Goal: Check status

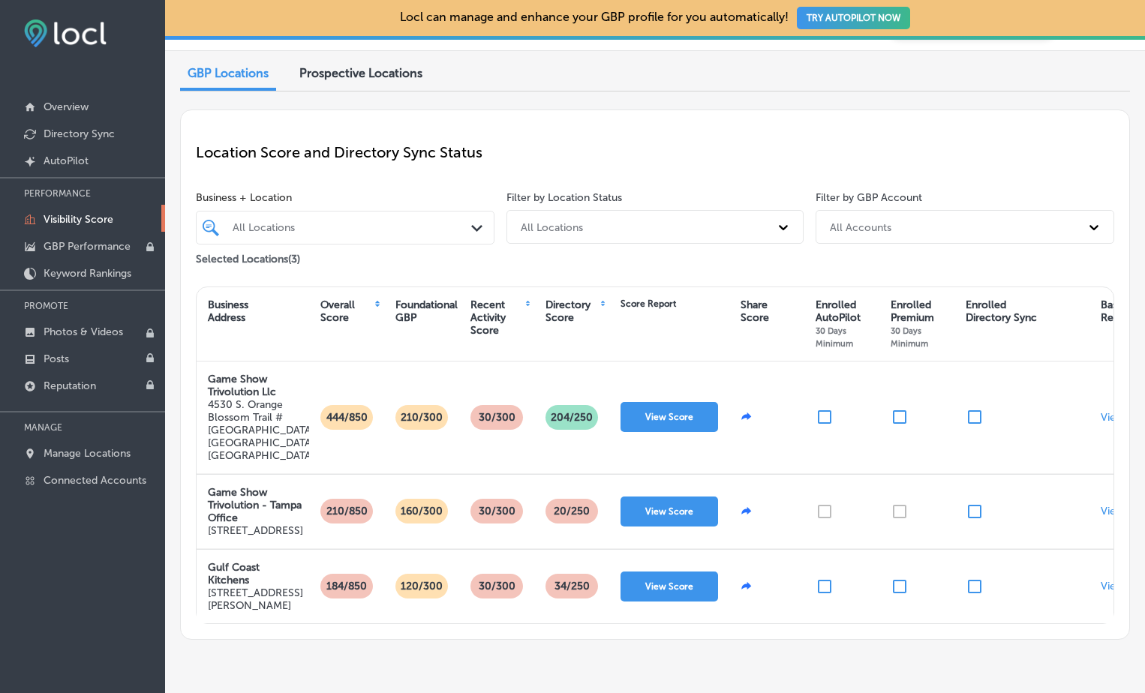
scroll to position [110, 0]
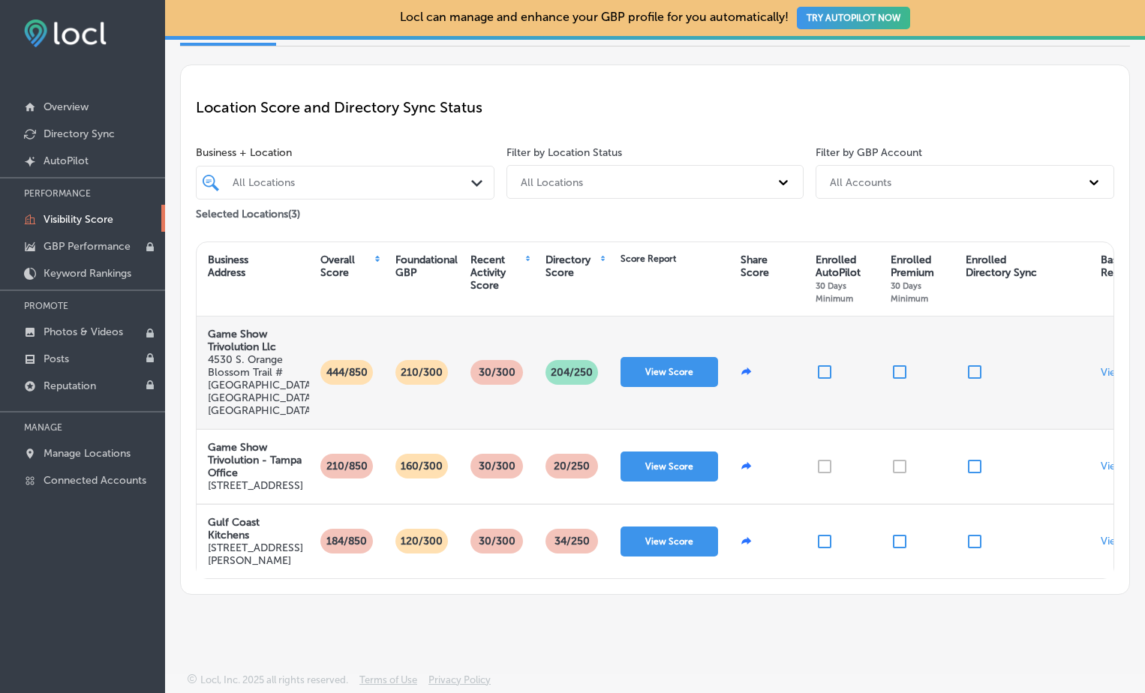
click at [494, 360] on p "30/300" at bounding box center [497, 372] width 49 height 25
click at [663, 357] on button "View Score" at bounding box center [670, 372] width 98 height 30
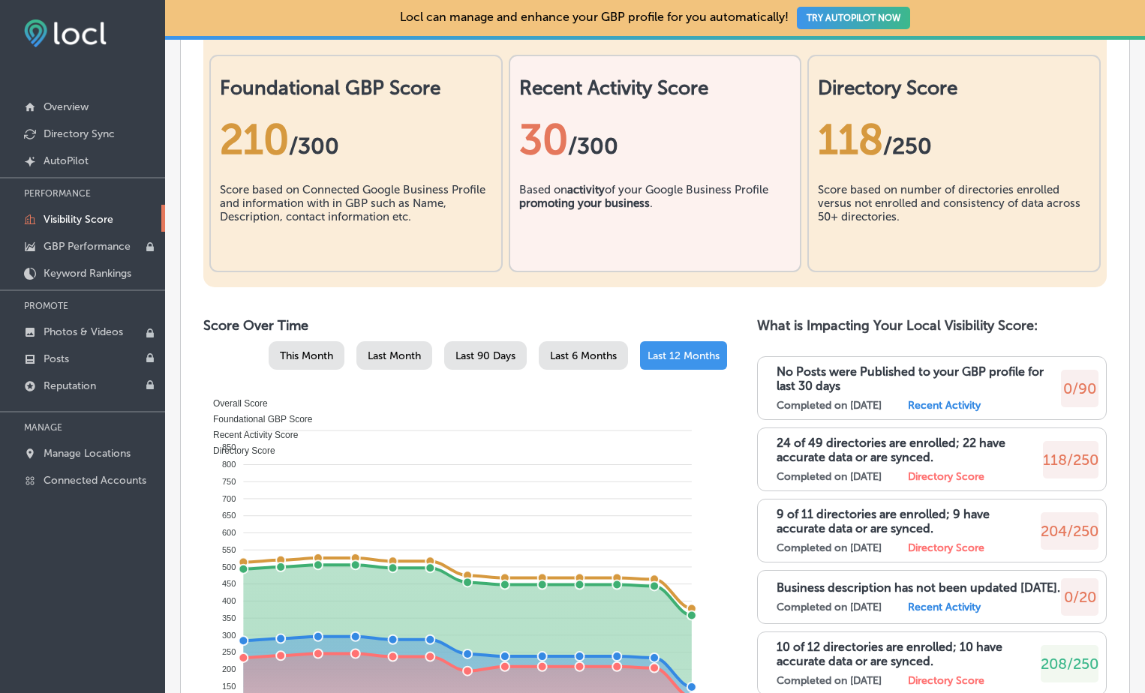
scroll to position [625, 0]
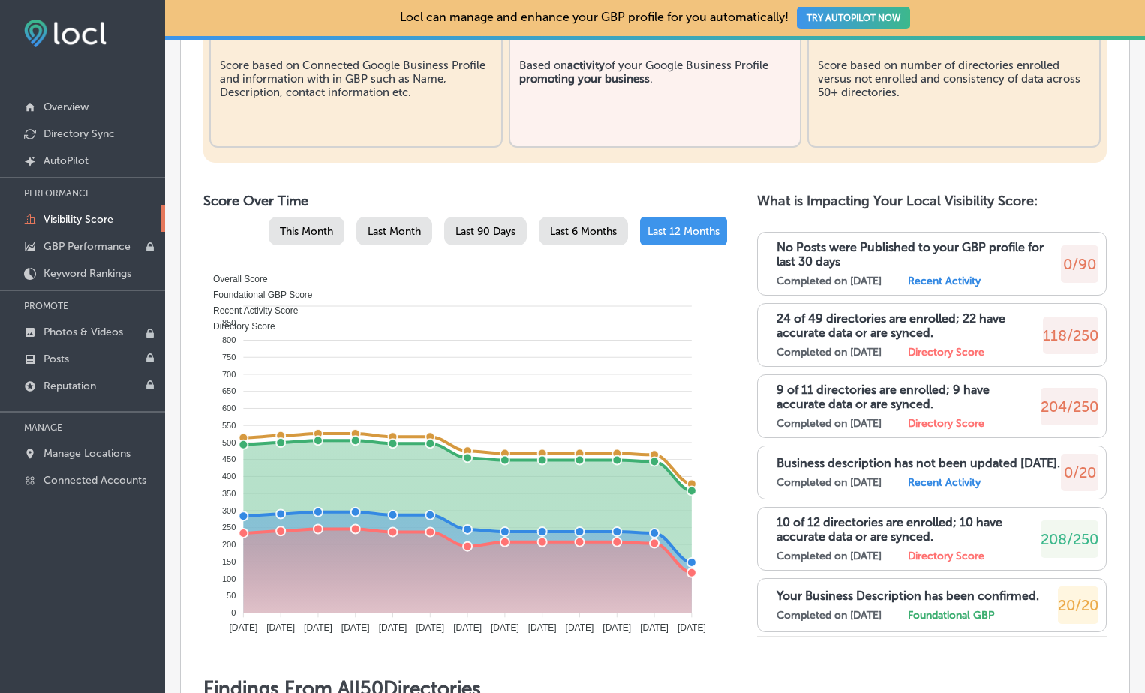
click at [956, 287] on label "Recent Activity" at bounding box center [944, 281] width 73 height 13
click at [958, 287] on label "Recent Activity" at bounding box center [944, 281] width 73 height 13
click at [962, 269] on p "No Posts were Published to your GBP profile for last 30 days" at bounding box center [919, 254] width 284 height 29
click at [871, 269] on p "No Posts were Published to your GBP profile for last 30 days" at bounding box center [919, 254] width 284 height 29
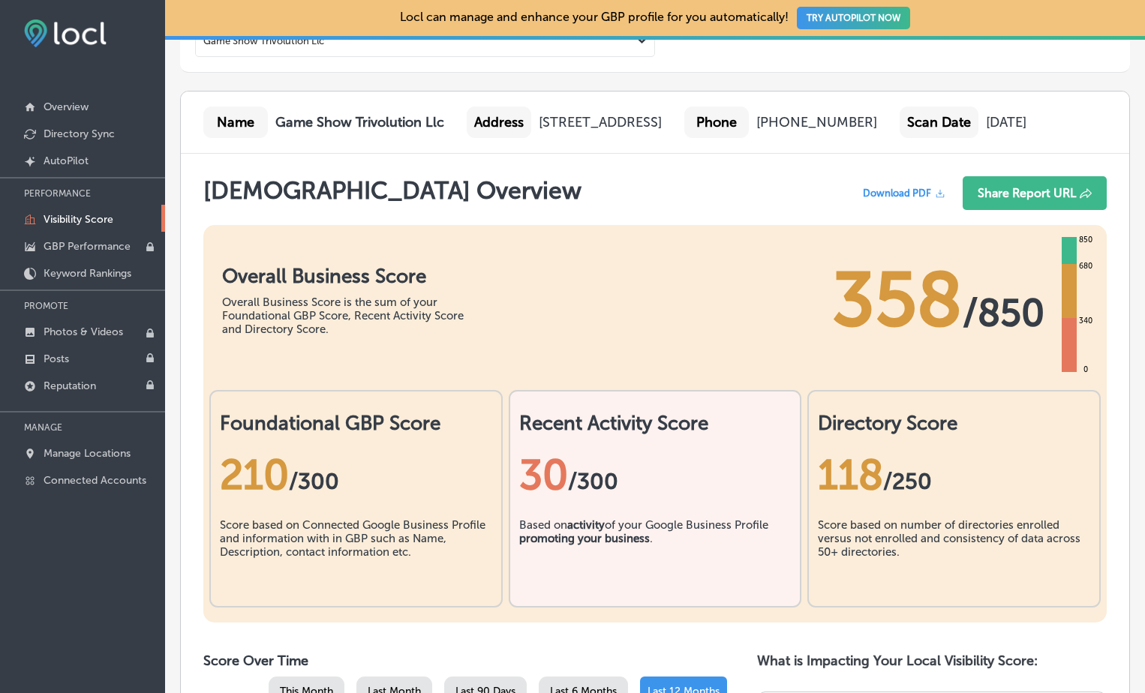
scroll to position [25, 0]
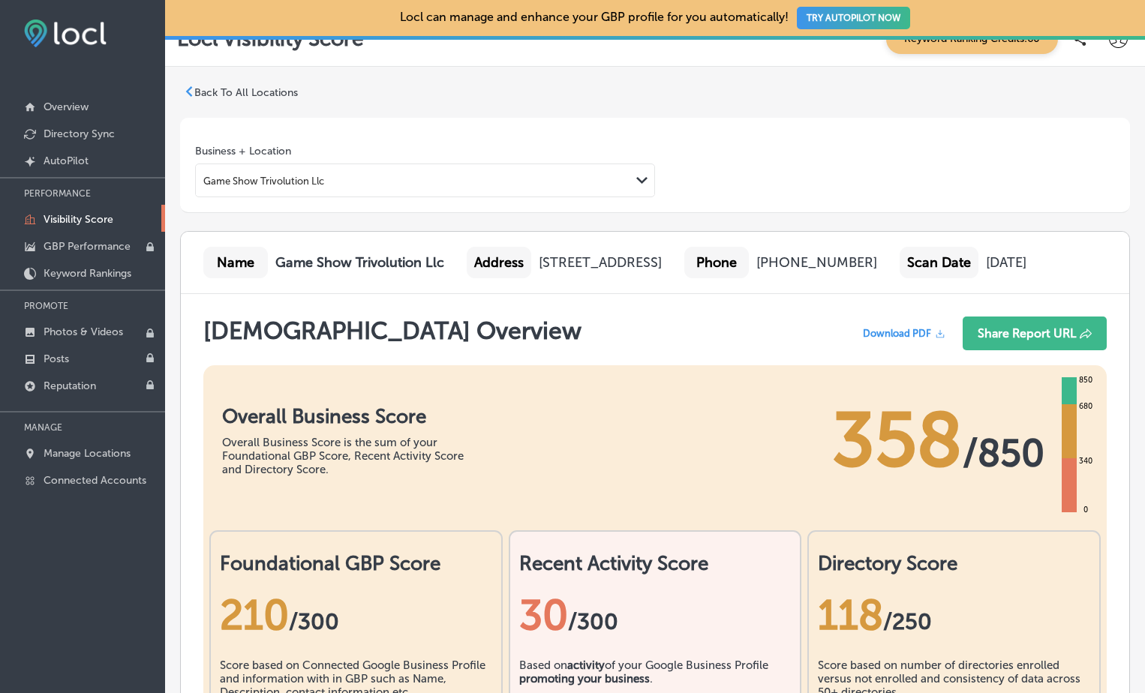
click at [77, 219] on p "Visibility Score" at bounding box center [79, 219] width 70 height 13
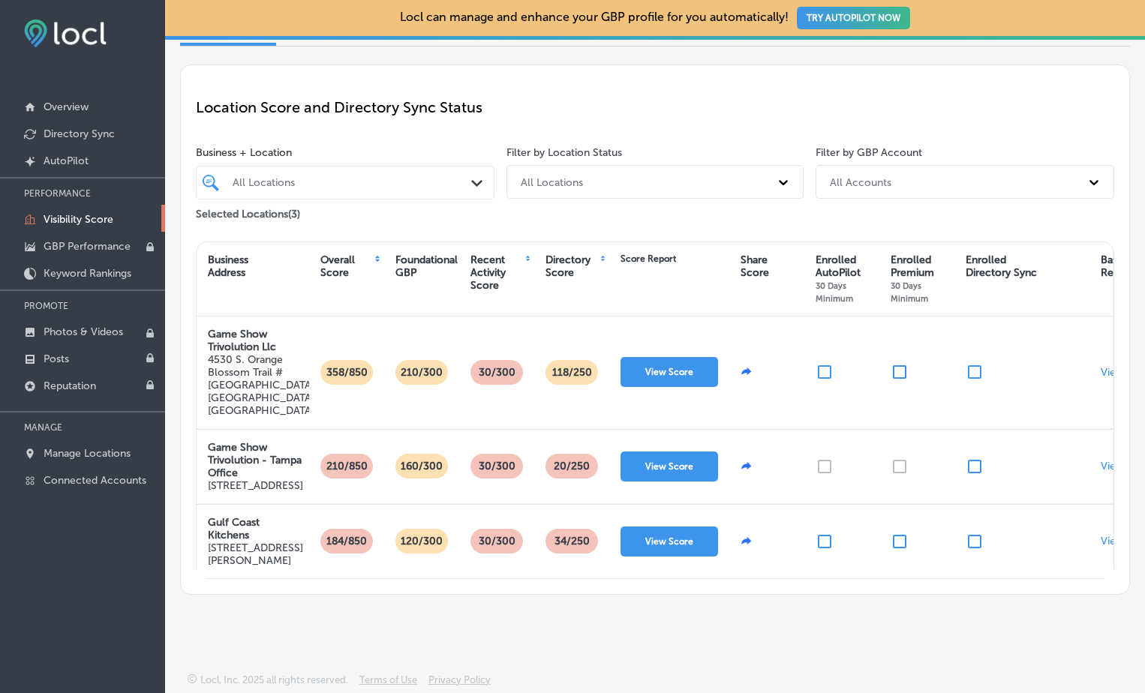
click at [558, 254] on div "Directory Score" at bounding box center [572, 267] width 53 height 26
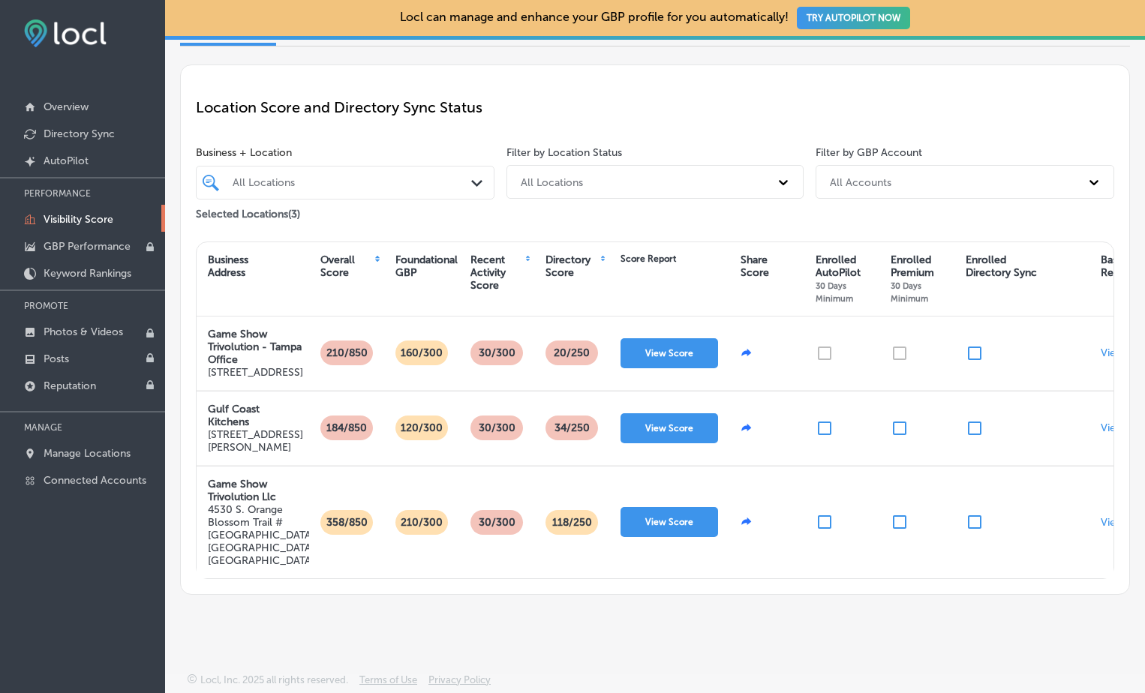
scroll to position [110, 0]
click at [655, 644] on div "Locl can manage and enhance your GBP profile for you automatically! TRY AUTOPIL…" at bounding box center [655, 346] width 980 height 693
click at [236, 254] on div "Business Address" at bounding box center [228, 267] width 41 height 26
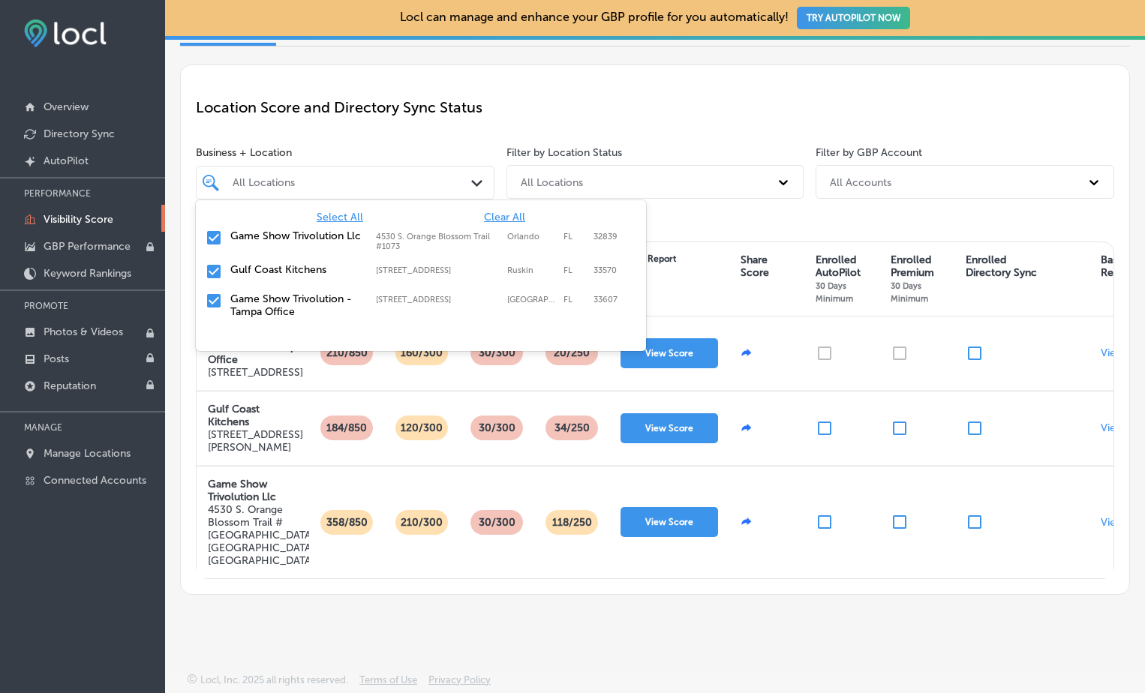
click at [357, 176] on div "All Locations" at bounding box center [353, 182] width 240 height 13
click at [210, 263] on input "checkbox" at bounding box center [214, 272] width 18 height 18
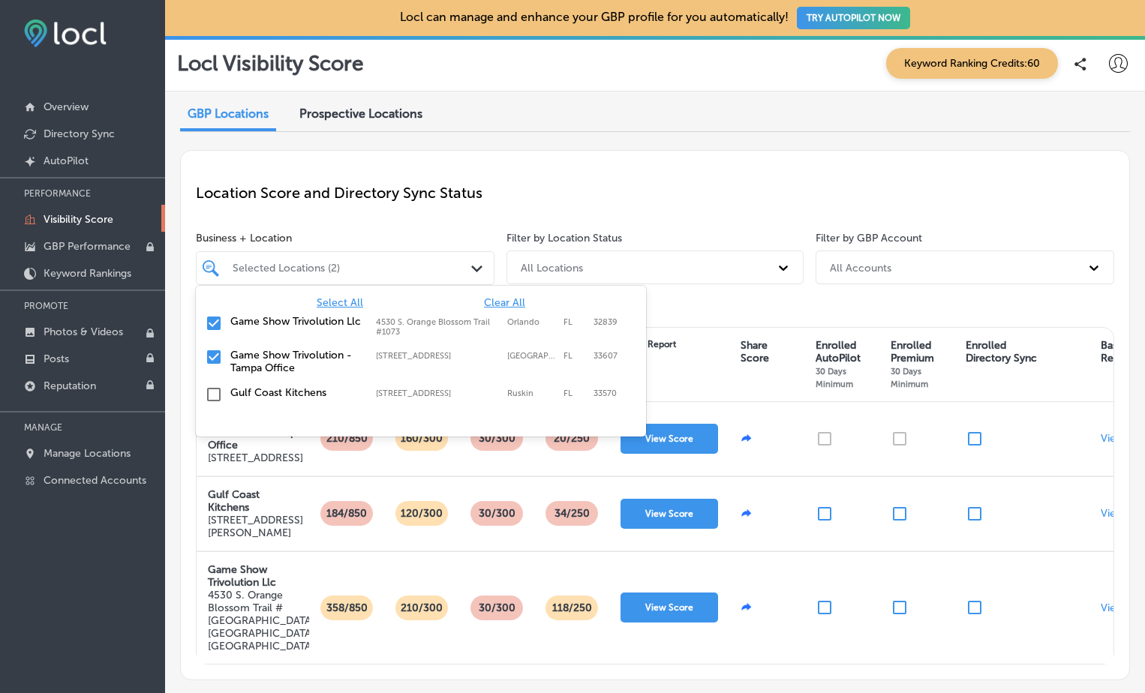
click at [432, 629] on div "Locl can manage and enhance your GBP profile for you automatically! TRY AUTOPIL…" at bounding box center [655, 346] width 980 height 693
